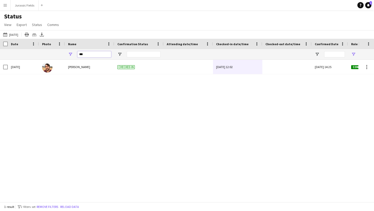
click at [95, 54] on input "***" at bounding box center [94, 54] width 34 height 6
type input "*"
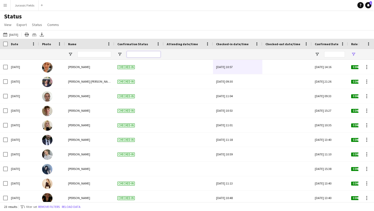
click at [141, 56] on input "Confirmation Status Filter Input" at bounding box center [144, 54] width 34 height 6
type input "*"
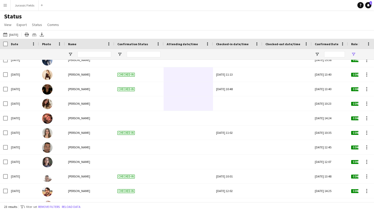
scroll to position [99, 0]
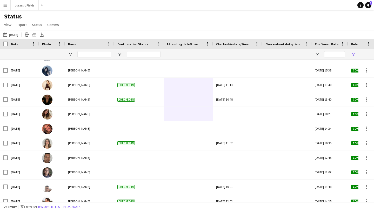
drag, startPoint x: 176, startPoint y: 113, endPoint x: 153, endPoint y: 6, distance: 109.6
click at [153, 6] on div "Menu Boards Boards Boards All jobs Status Workforce Workforce My Workforce Recr…" at bounding box center [187, 105] width 374 height 211
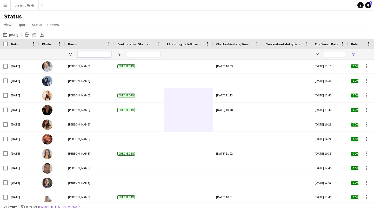
click at [87, 54] on input "Name Filter Input" at bounding box center [94, 54] width 34 height 6
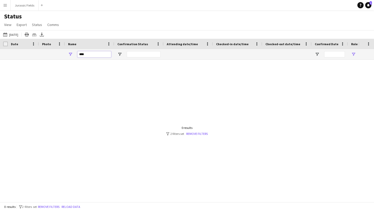
scroll to position [0, 0]
type input "*"
